Goal: Task Accomplishment & Management: Manage account settings

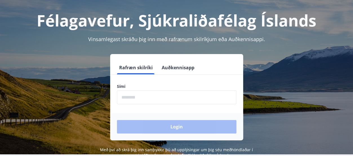
scroll to position [25, 0]
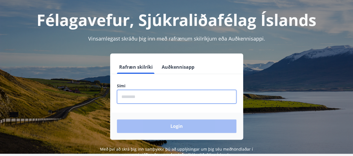
click at [125, 93] on input "phone" at bounding box center [176, 97] width 119 height 14
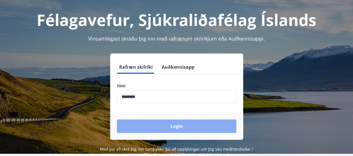
click at [187, 128] on button "Login" at bounding box center [176, 126] width 119 height 14
click at [187, 127] on button "Login" at bounding box center [176, 126] width 119 height 14
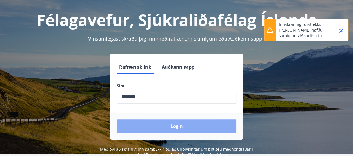
click at [184, 124] on button "Login" at bounding box center [176, 126] width 119 height 14
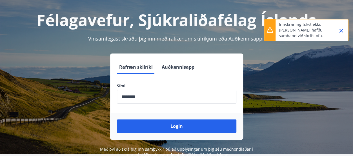
click at [150, 96] on input "phone" at bounding box center [176, 97] width 119 height 14
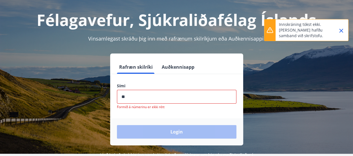
type input "*"
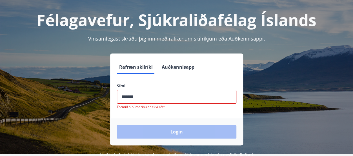
type input "********"
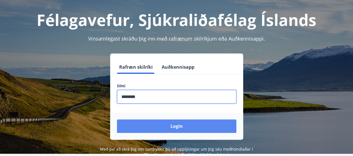
click at [182, 130] on button "Login" at bounding box center [176, 126] width 119 height 14
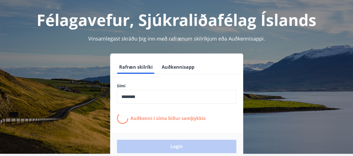
click at [182, 130] on form "Rafræn skilríki Auðkennisapp Sími ​ Auðkenni í síma bíður samþykkis Login" at bounding box center [176, 110] width 133 height 100
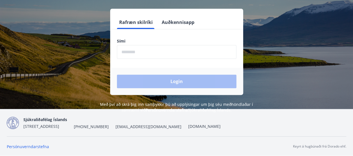
scroll to position [69, 0]
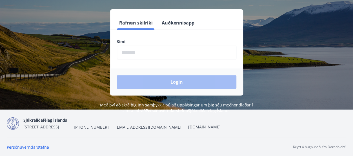
click at [162, 54] on input "phone" at bounding box center [176, 53] width 119 height 14
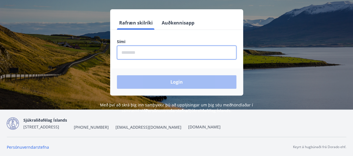
type input "********"
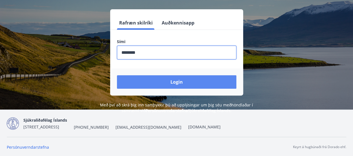
click at [179, 84] on button "Login" at bounding box center [176, 82] width 119 height 14
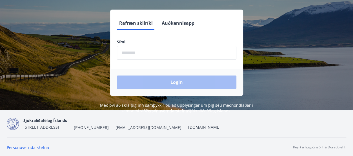
scroll to position [70, 0]
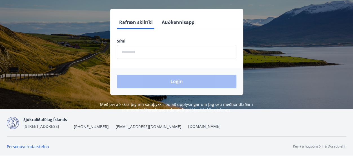
click at [15, 122] on img at bounding box center [13, 123] width 12 height 12
click at [31, 119] on span "Sjúkraliðafélag Íslands" at bounding box center [45, 119] width 44 height 5
